Goal: Obtain resource: Download file/media

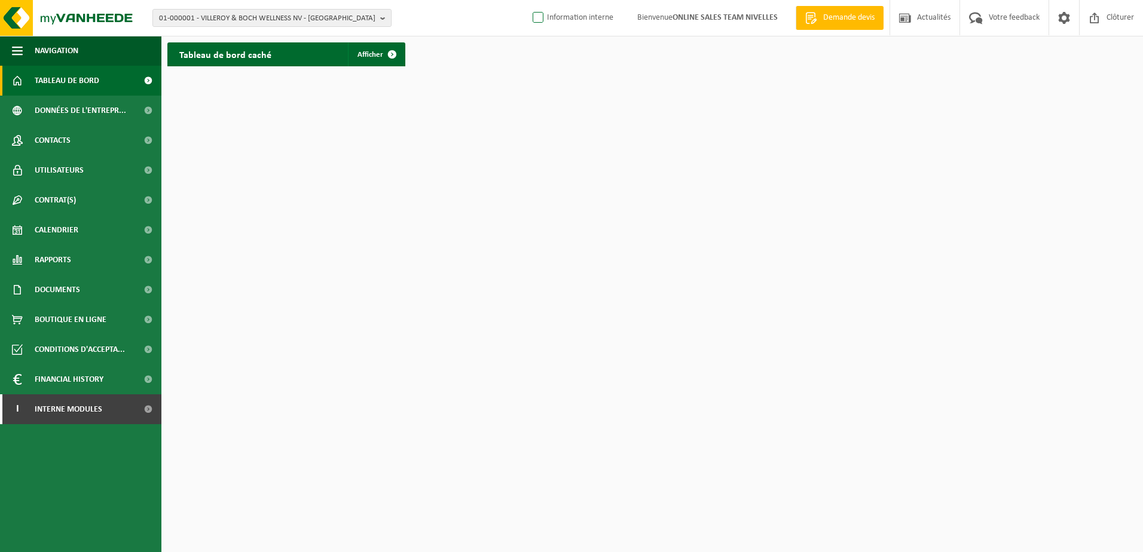
click at [531, 14] on label "Information interne" at bounding box center [571, 18] width 83 height 18
click at [528, 0] on input "Information interne" at bounding box center [528, -1] width 1 height 1
checkbox input "true"
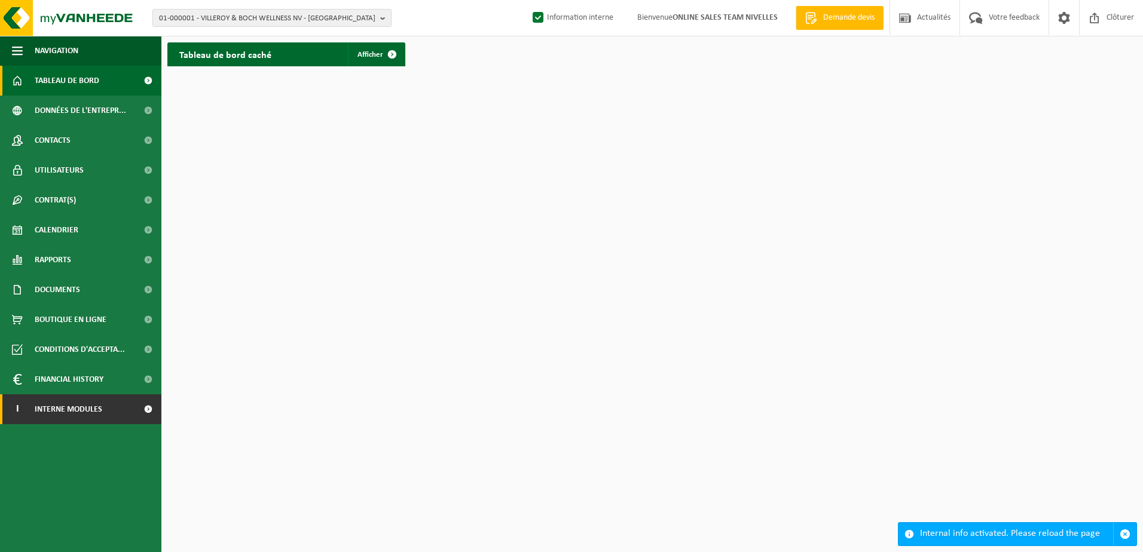
click at [149, 412] on span at bounding box center [148, 410] width 27 height 30
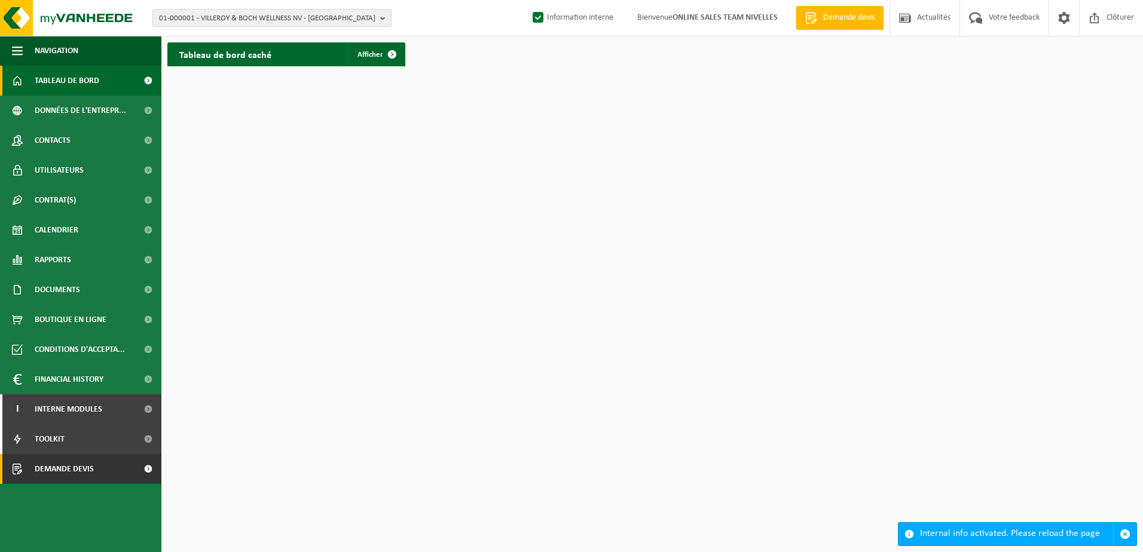
click at [146, 476] on span at bounding box center [148, 469] width 27 height 30
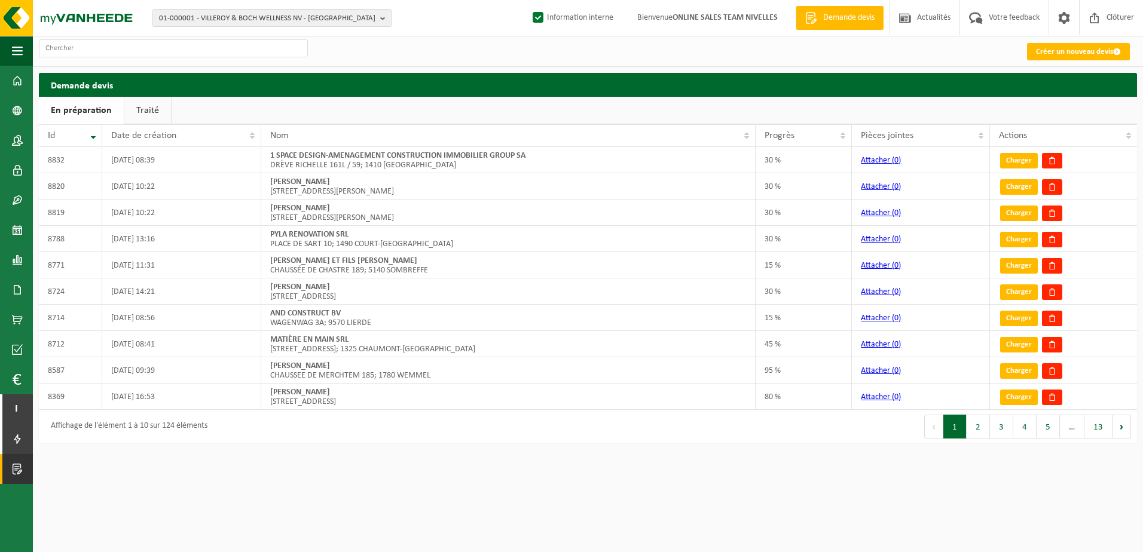
click at [162, 117] on link "Traité" at bounding box center [147, 110] width 47 height 27
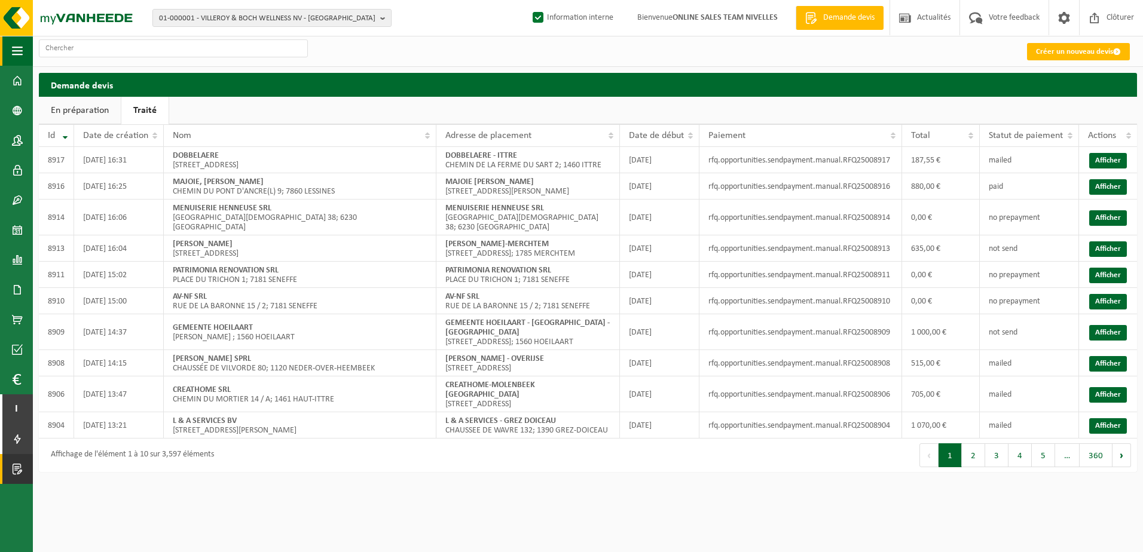
click at [27, 54] on button "Navigation" at bounding box center [16, 51] width 33 height 30
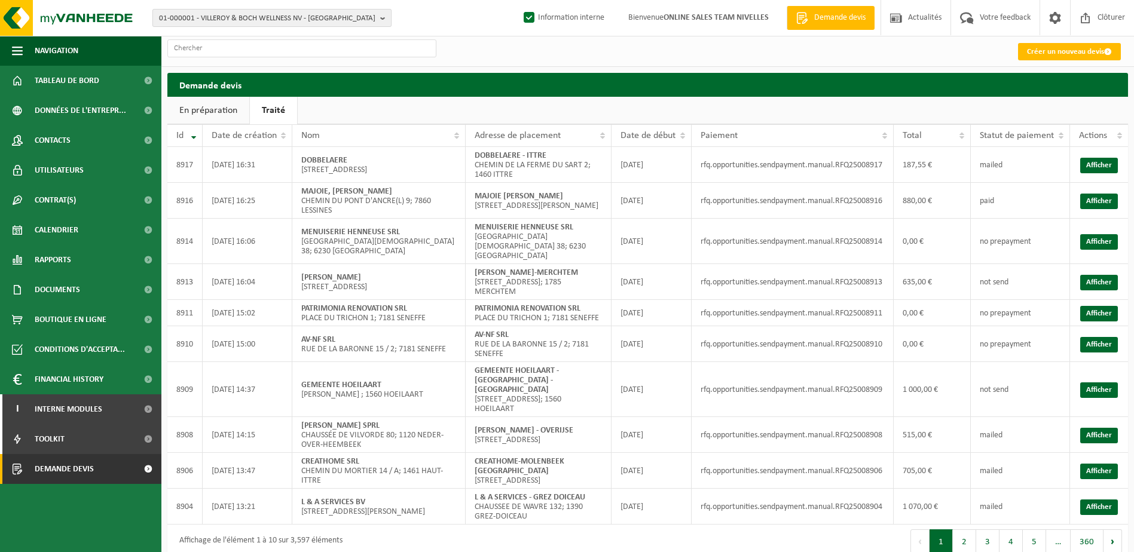
click at [383, 22] on b "button" at bounding box center [385, 18] width 11 height 17
click at [356, 41] on input "text" at bounding box center [271, 37] width 233 height 15
paste input "10-979379"
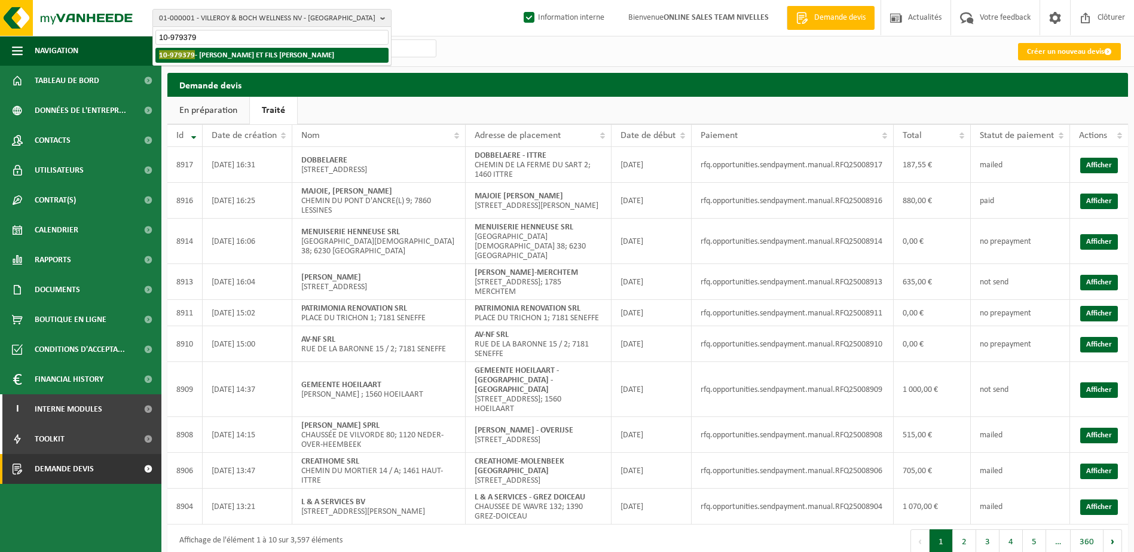
type input "10-979379"
click at [334, 54] on strong "10-979379 - VERSTRAELEN OLIVIER ET FILS SRL - SOMBREFFE" at bounding box center [246, 54] width 175 height 9
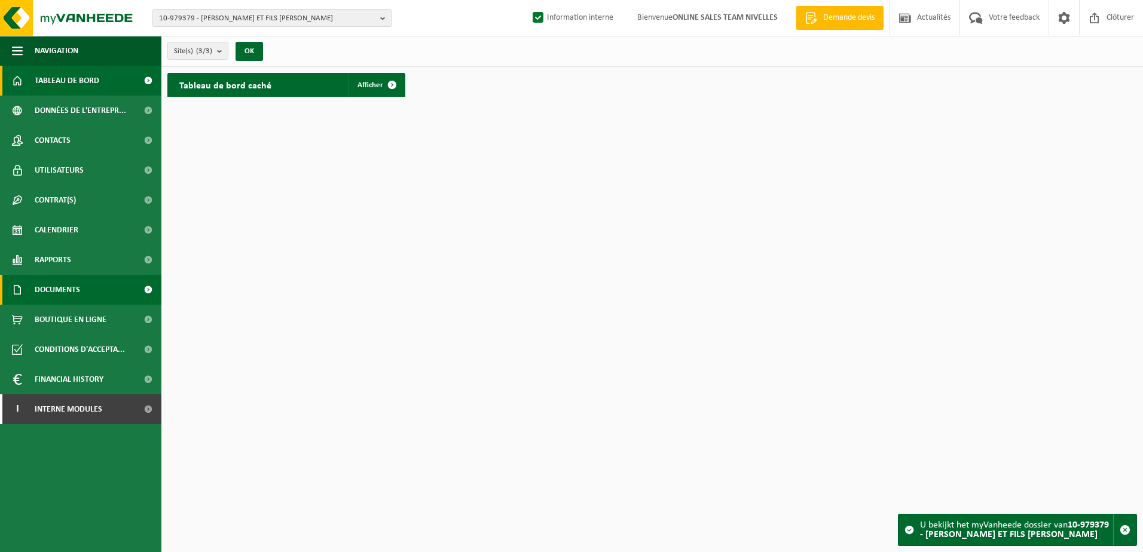
click at [84, 280] on link "Documents" at bounding box center [80, 290] width 161 height 30
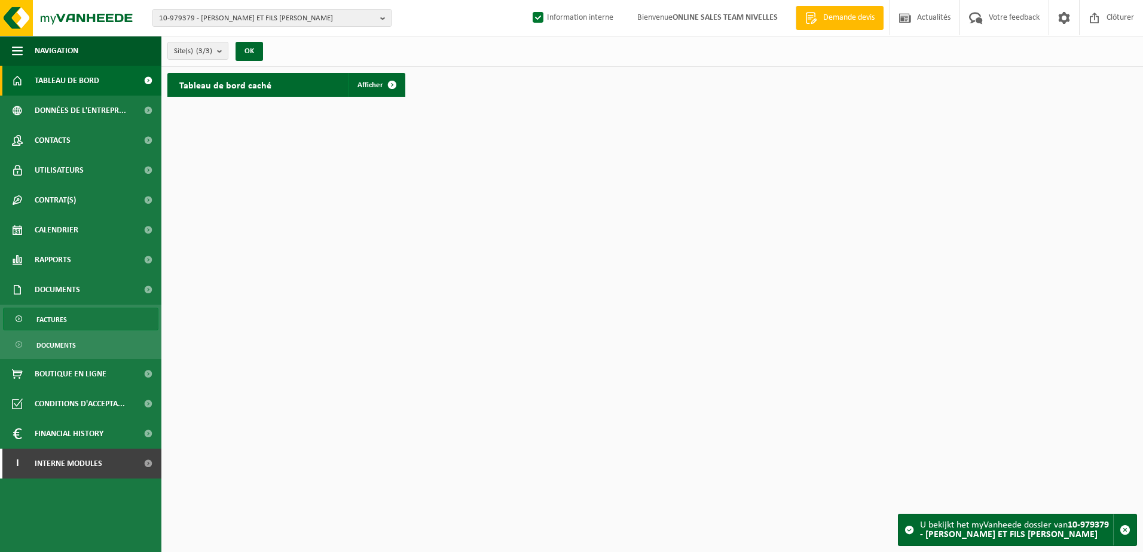
click at [84, 311] on link "Factures" at bounding box center [80, 319] width 155 height 23
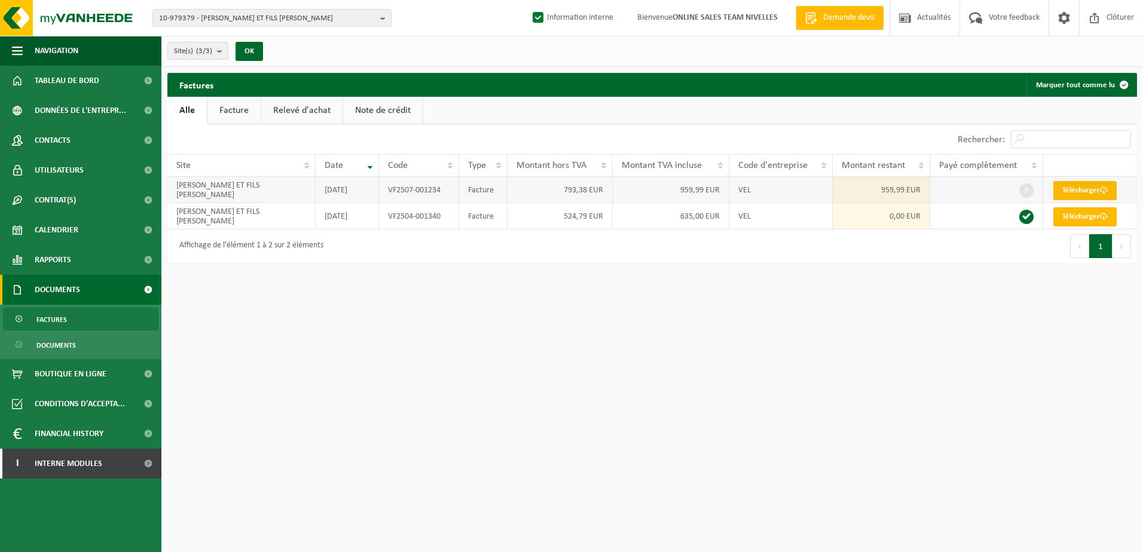
click at [1068, 189] on link "Télécharger" at bounding box center [1084, 190] width 63 height 19
click at [909, 304] on html "10-979379 - [PERSON_NAME] ET FILS SRL - SOMBREFFE 10-979379 - [PERSON_NAME] ET …" at bounding box center [571, 276] width 1143 height 552
click at [72, 141] on link "Contacts" at bounding box center [80, 141] width 161 height 30
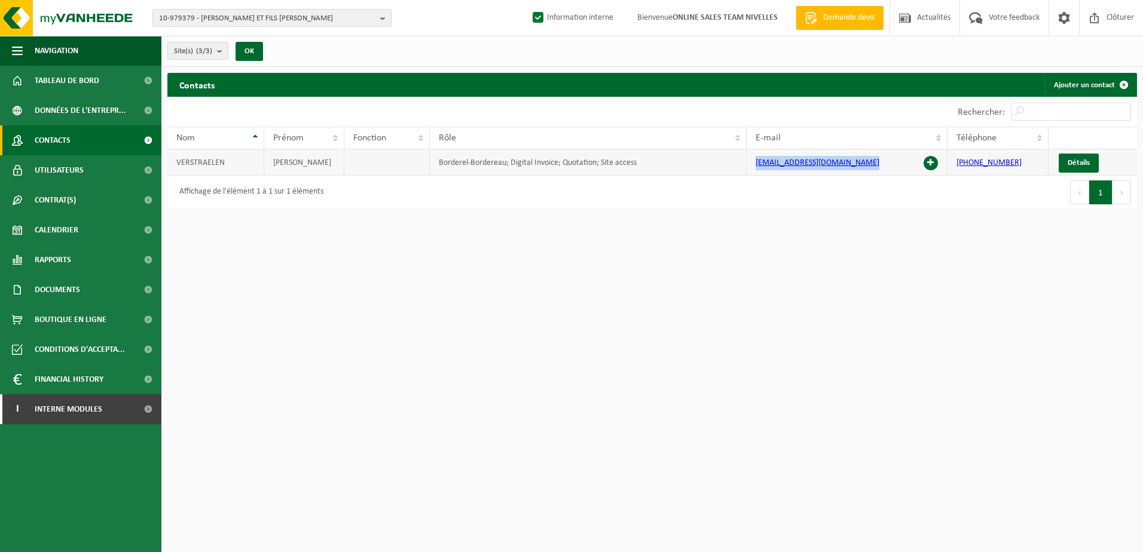
drag, startPoint x: 858, startPoint y: 162, endPoint x: 757, endPoint y: 166, distance: 101.1
click at [757, 166] on td "[EMAIL_ADDRESS][DOMAIN_NAME]" at bounding box center [847, 162] width 201 height 26
copy link "[EMAIL_ADDRESS][DOMAIN_NAME]"
drag, startPoint x: 667, startPoint y: 346, endPoint x: 549, endPoint y: 359, distance: 117.9
click at [662, 346] on html "10-979379 - [PERSON_NAME] ET FILS SRL - SOMBREFFE 10-979379 - [PERSON_NAME] ET …" at bounding box center [571, 276] width 1143 height 552
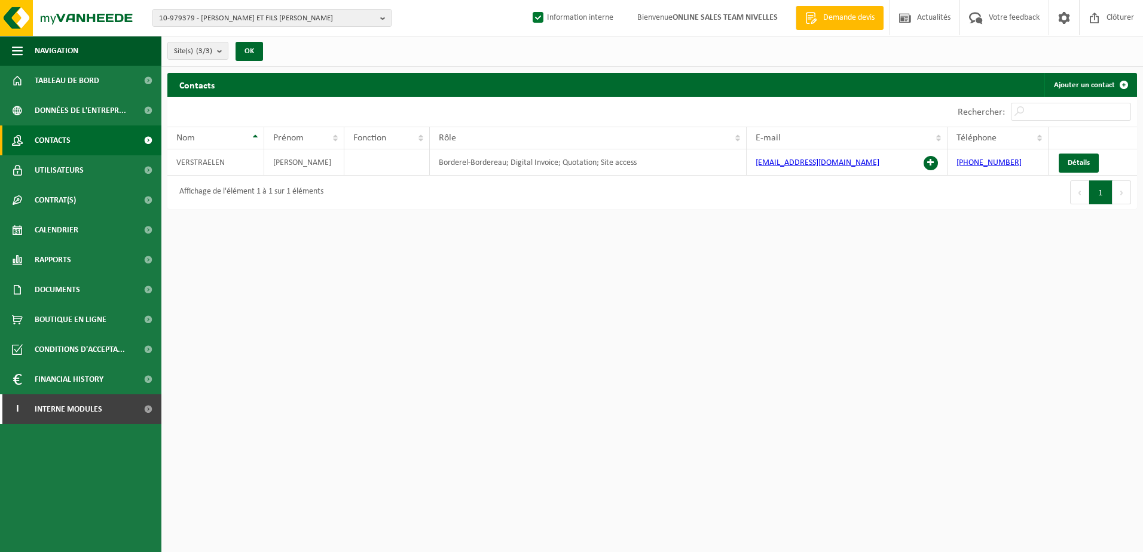
drag, startPoint x: 736, startPoint y: 356, endPoint x: 604, endPoint y: 343, distance: 132.8
click at [729, 356] on html "10-979379 - [PERSON_NAME] ET FILS SRL - SOMBREFFE 10-979379 - [PERSON_NAME] ET …" at bounding box center [571, 276] width 1143 height 552
click at [383, 21] on b "button" at bounding box center [385, 18] width 11 height 17
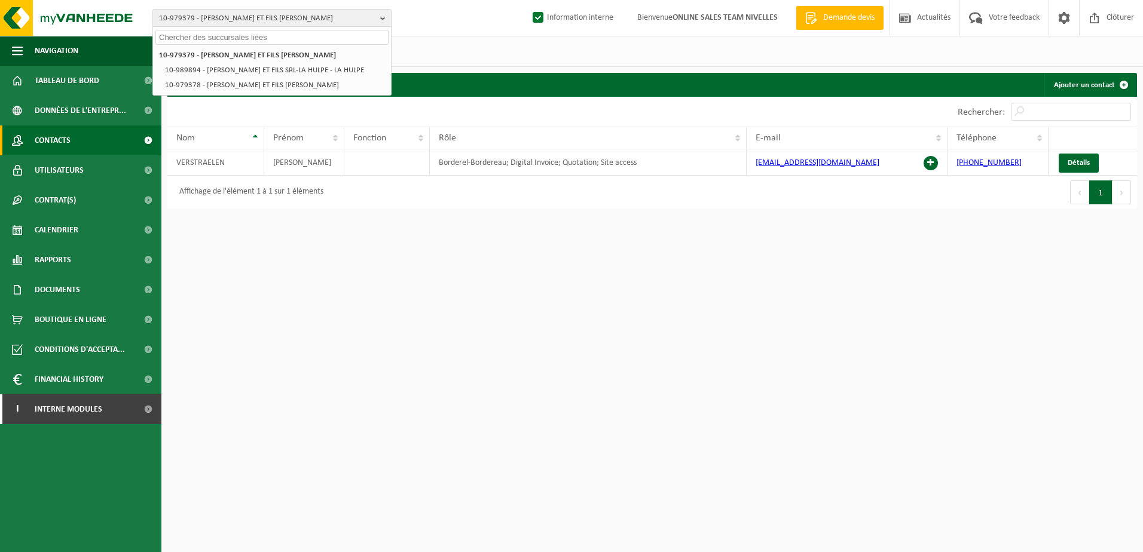
click at [368, 38] on input "text" at bounding box center [271, 37] width 233 height 15
paste input "10-986027"
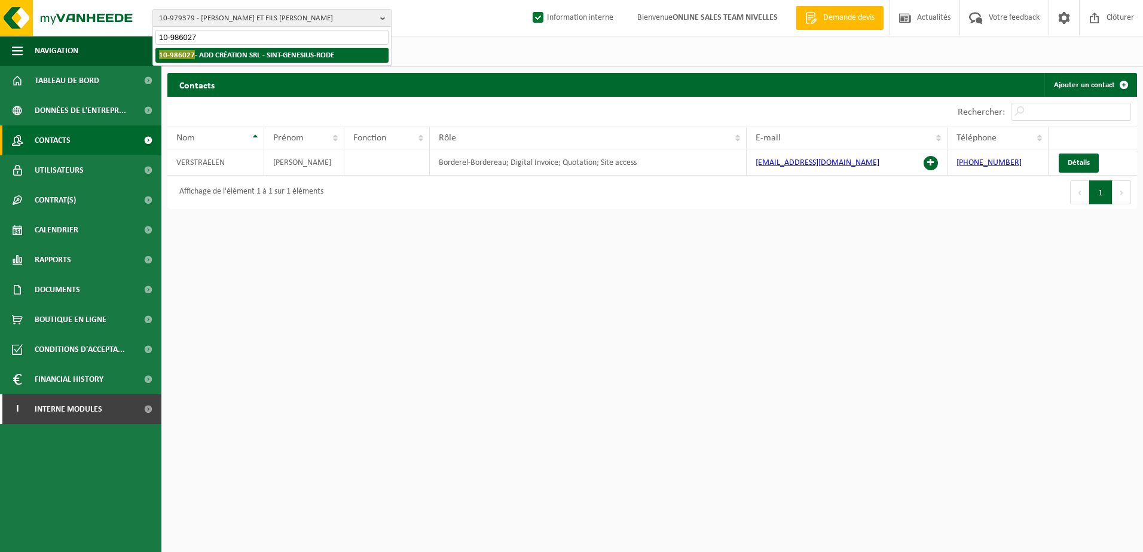
type input "10-986027"
click at [348, 57] on li "10-986027 - ADD CRÉATION SRL - SINT-GENESIUS-RODE" at bounding box center [271, 55] width 233 height 15
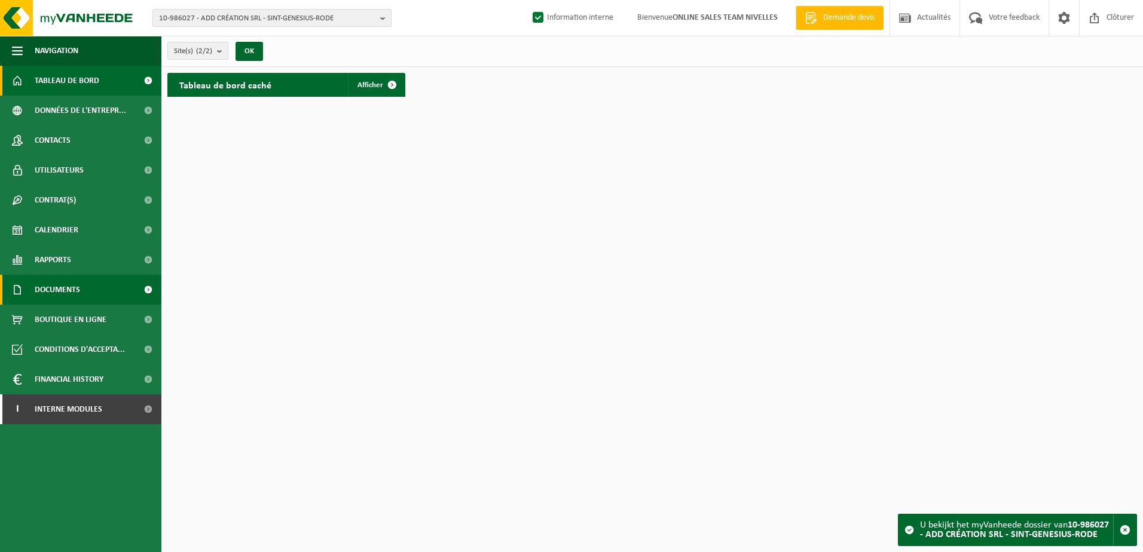
click at [52, 288] on span "Documents" at bounding box center [57, 290] width 45 height 30
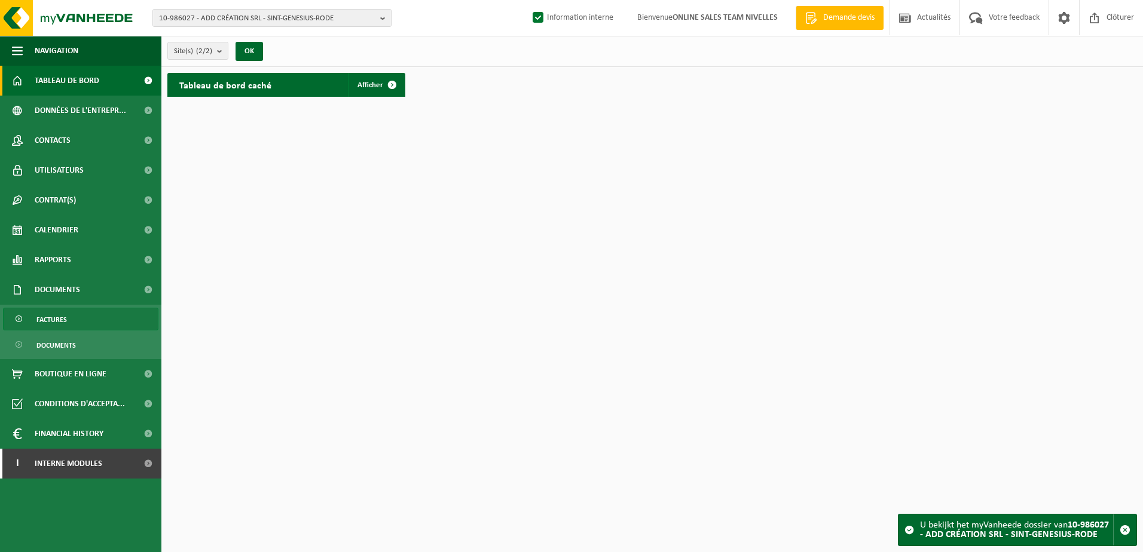
click at [55, 308] on span "Factures" at bounding box center [51, 319] width 30 height 23
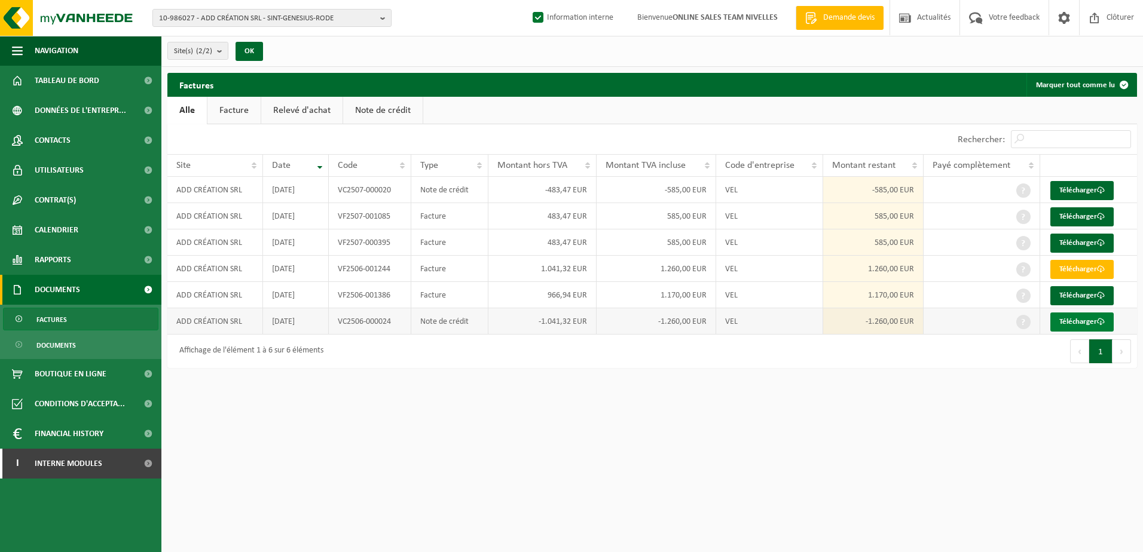
click at [1093, 320] on link "Télécharger" at bounding box center [1081, 322] width 63 height 19
click at [1092, 296] on link "Télécharger" at bounding box center [1081, 295] width 63 height 19
click at [1089, 273] on link "Télécharger" at bounding box center [1081, 269] width 63 height 19
click at [1085, 244] on link "Télécharger" at bounding box center [1081, 243] width 63 height 19
click at [1080, 218] on link "Télécharger" at bounding box center [1081, 216] width 63 height 19
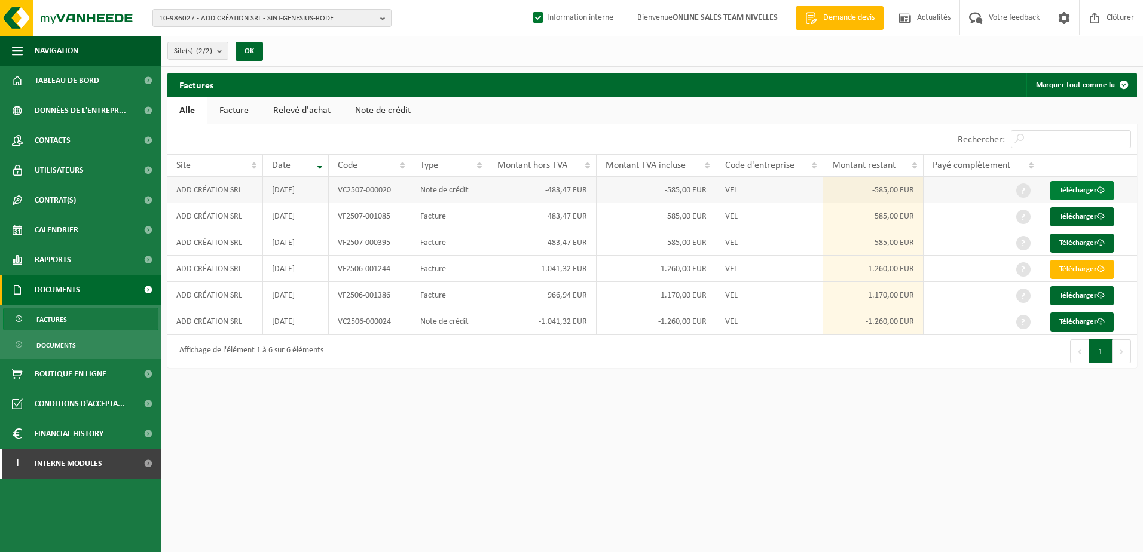
click at [1079, 195] on link "Télécharger" at bounding box center [1081, 190] width 63 height 19
click at [80, 142] on link "Contacts" at bounding box center [80, 141] width 161 height 30
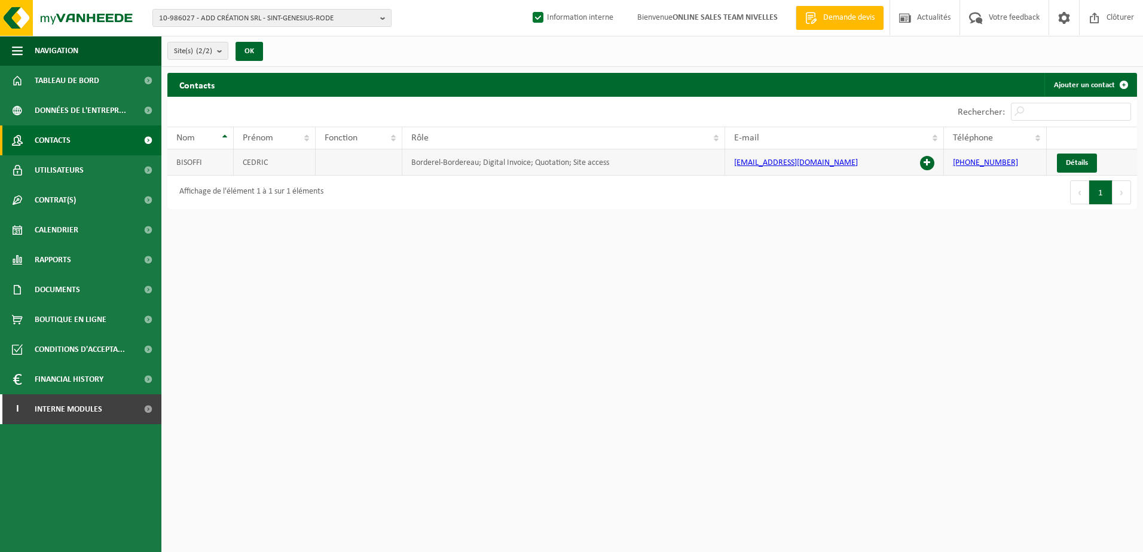
drag, startPoint x: 852, startPoint y: 166, endPoint x: 735, endPoint y: 166, distance: 117.8
click at [735, 166] on td "contact.addcreation@gmail.com" at bounding box center [834, 162] width 218 height 26
copy link "contact.addcreation@gmail.com"
click at [383, 22] on b "button" at bounding box center [385, 18] width 11 height 17
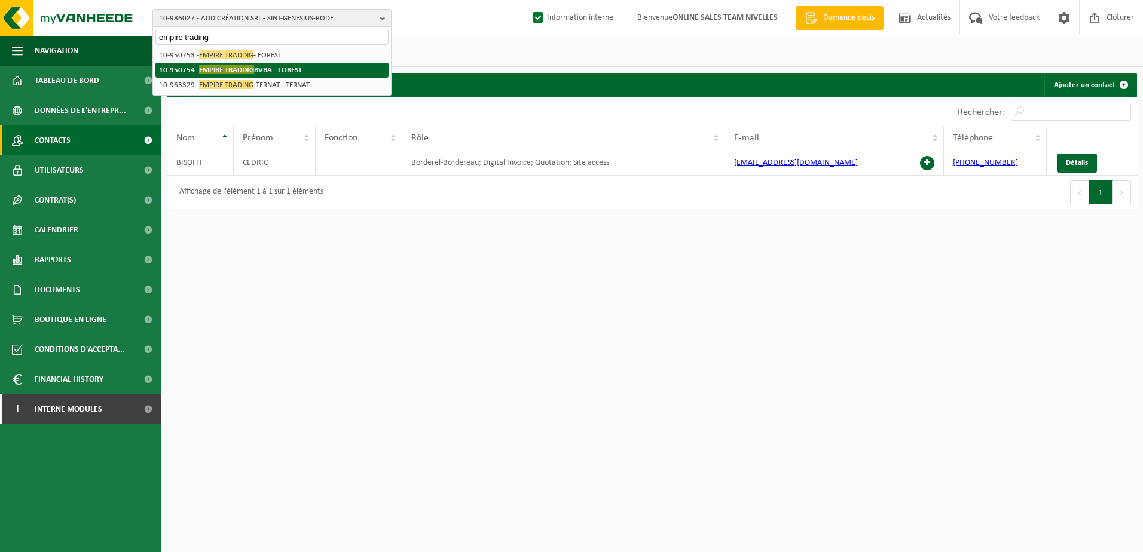
type input "empire trading"
click at [236, 68] on span "EMPIRE TRADING" at bounding box center [226, 69] width 55 height 9
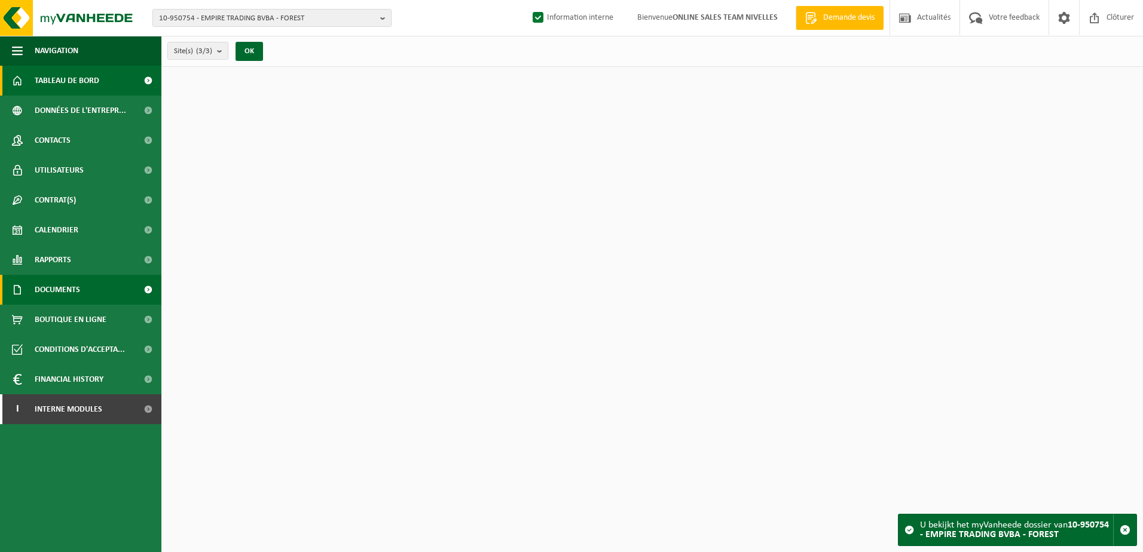
click at [57, 296] on span "Documents" at bounding box center [57, 290] width 45 height 30
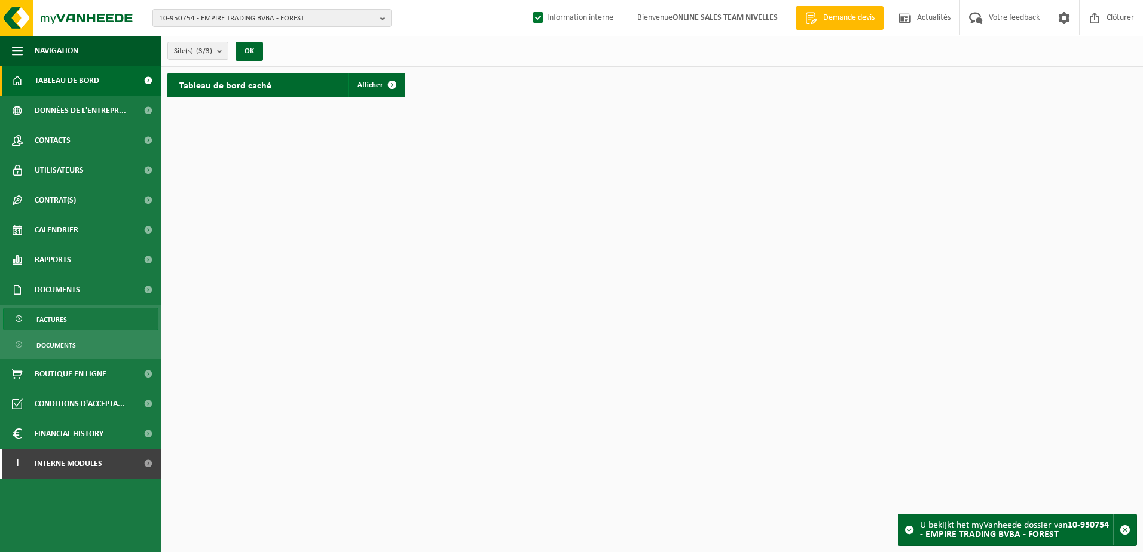
click at [62, 320] on span "Factures" at bounding box center [51, 319] width 30 height 23
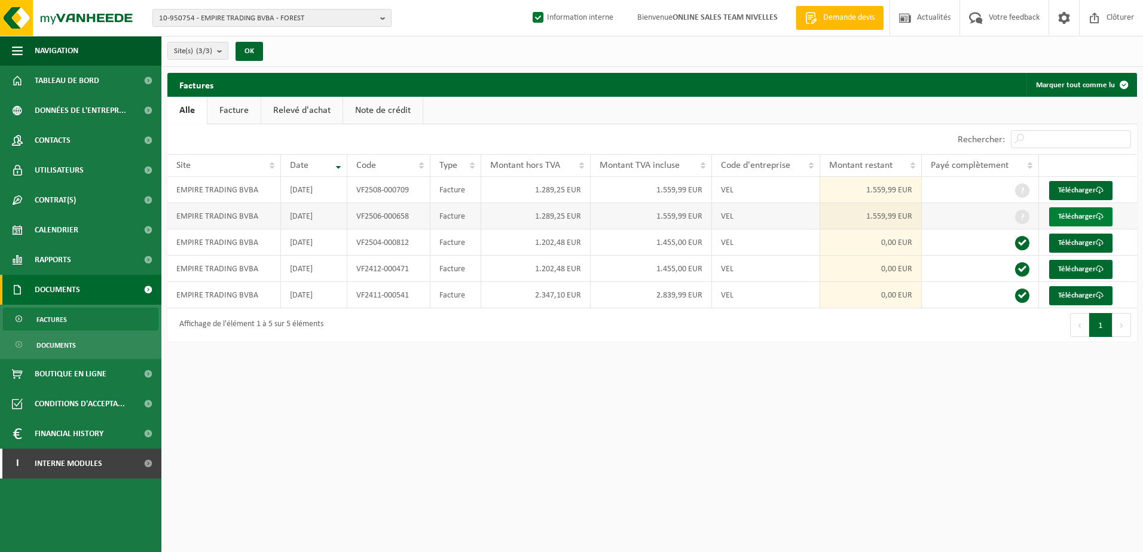
click at [1074, 216] on link "Télécharger" at bounding box center [1080, 216] width 63 height 19
click at [1068, 182] on link "Télécharger" at bounding box center [1080, 190] width 63 height 19
click at [553, 463] on html "10-950754 - EMPIRE TRADING BVBA - FOREST 10-950754 - EMPIRE TRADING BVBA - FORE…" at bounding box center [571, 276] width 1143 height 552
click at [385, 17] on b "button" at bounding box center [385, 18] width 11 height 17
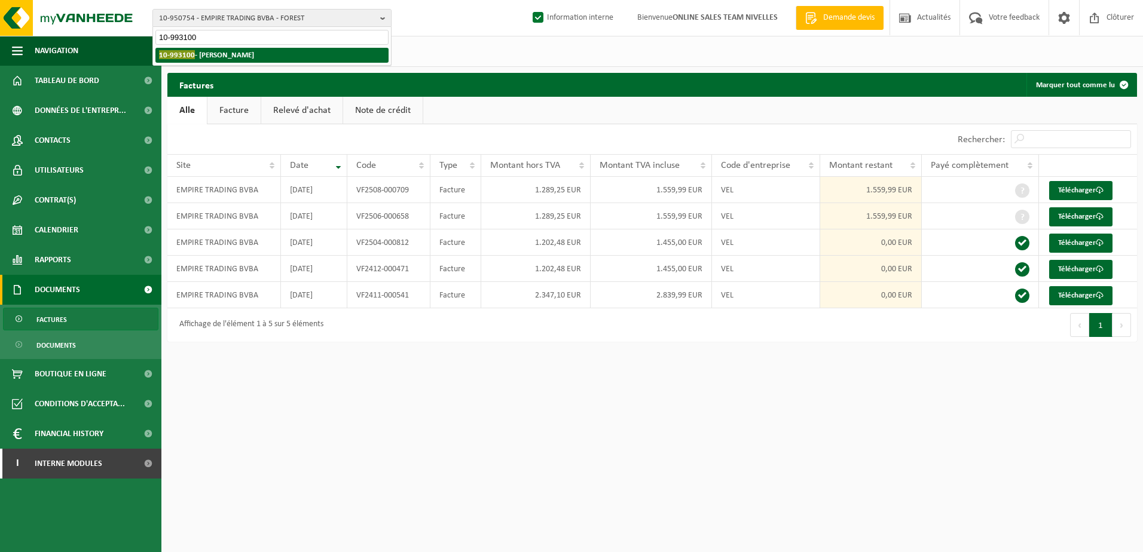
type input "10-993100"
click at [254, 59] on strong "10-993100 - AGATHON MARIE - DION-VALMONT" at bounding box center [206, 54] width 95 height 9
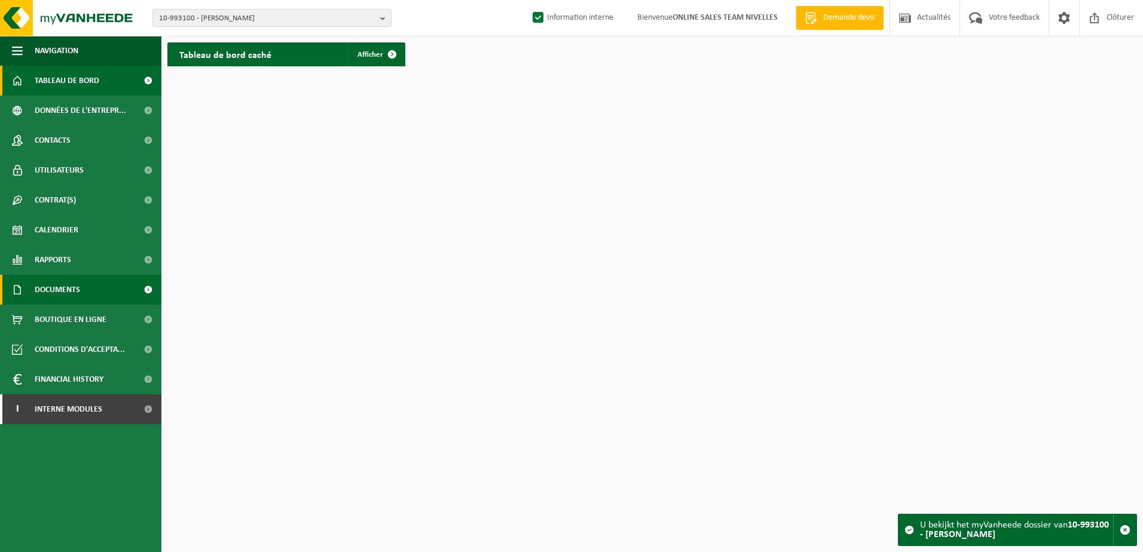
click at [85, 299] on link "Documents" at bounding box center [80, 290] width 161 height 30
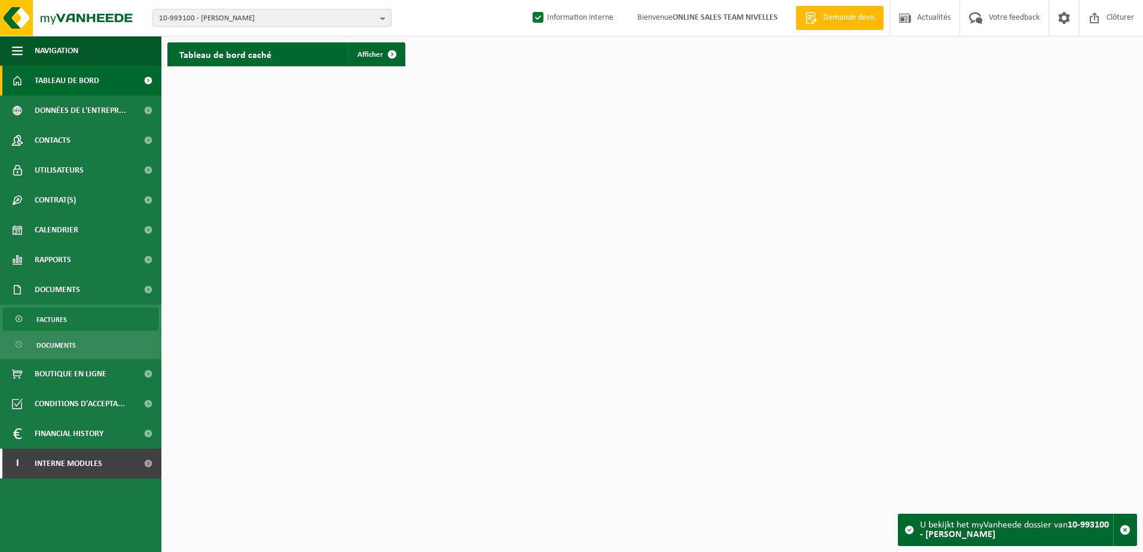
click at [81, 315] on link "Factures" at bounding box center [80, 319] width 155 height 23
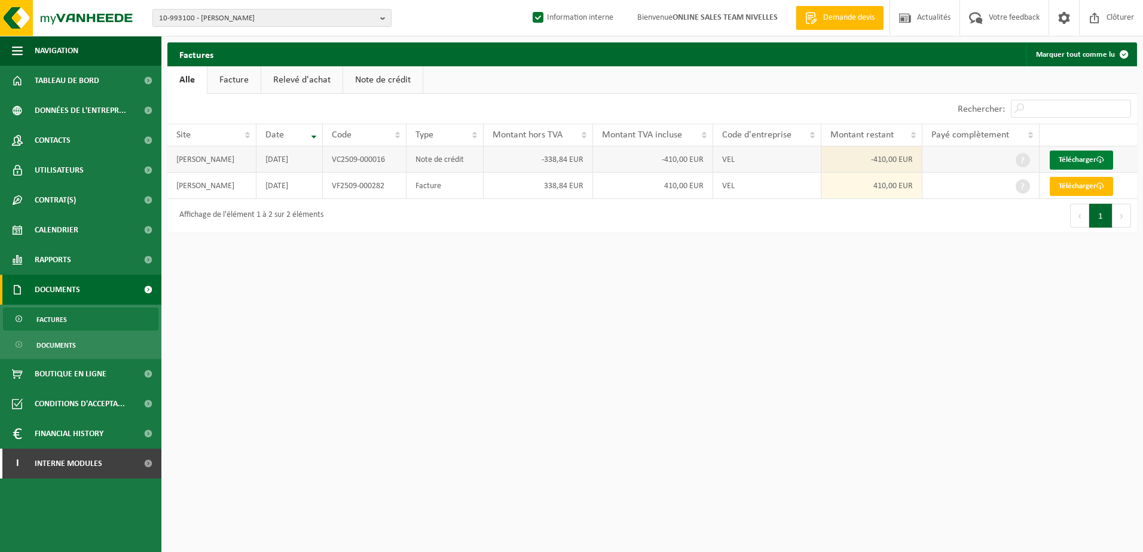
click at [1066, 160] on link "Télécharger" at bounding box center [1081, 160] width 63 height 19
click at [1081, 188] on link "Télécharger" at bounding box center [1081, 186] width 63 height 19
